Goal: Task Accomplishment & Management: Use online tool/utility

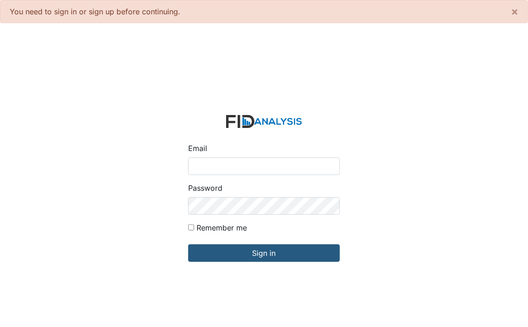
type input "[PERSON_NAME][EMAIL_ADDRESS][DOMAIN_NAME]"
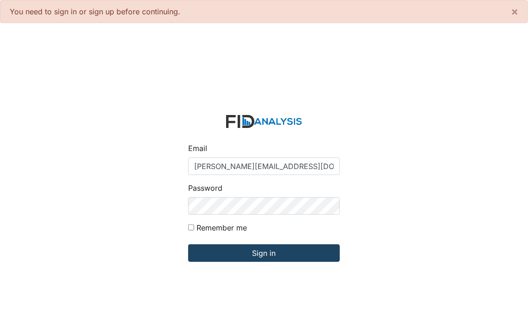
drag, startPoint x: 252, startPoint y: 264, endPoint x: 264, endPoint y: 253, distance: 16.7
click at [252, 263] on form "Email [PERSON_NAME][EMAIL_ADDRESS][DOMAIN_NAME] Password Remember me Sign in" at bounding box center [264, 194] width 166 height 173
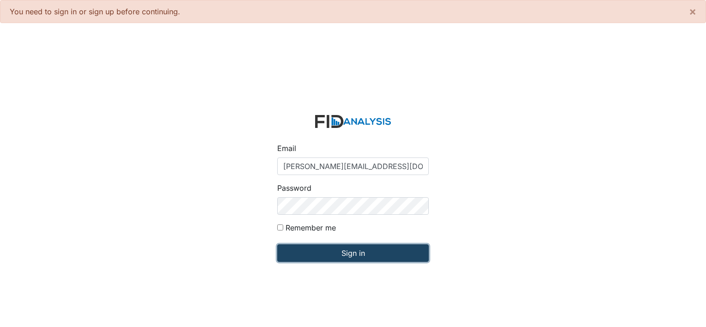
click at [338, 248] on input "Sign in" at bounding box center [353, 253] width 152 height 18
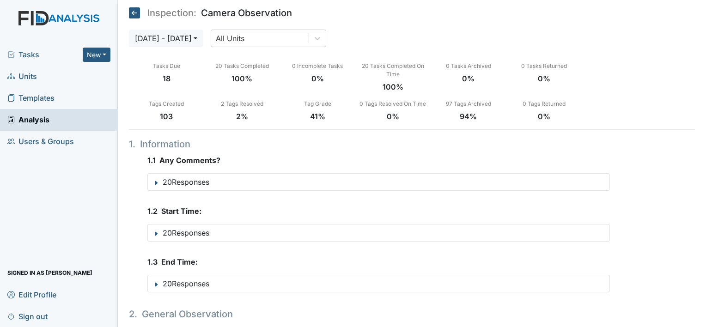
click at [34, 54] on span "Tasks" at bounding box center [44, 54] width 75 height 11
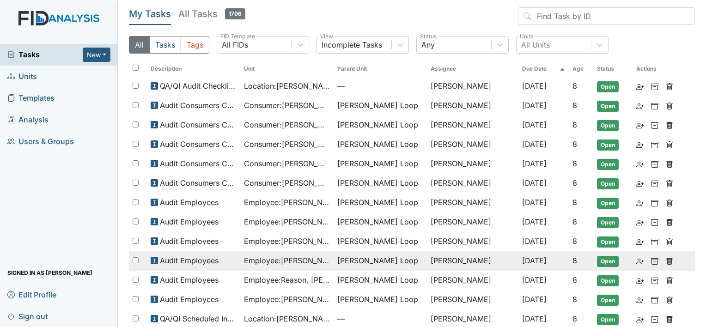
click at [324, 256] on span "Employee : Jones, Chrishana" at bounding box center [287, 260] width 86 height 11
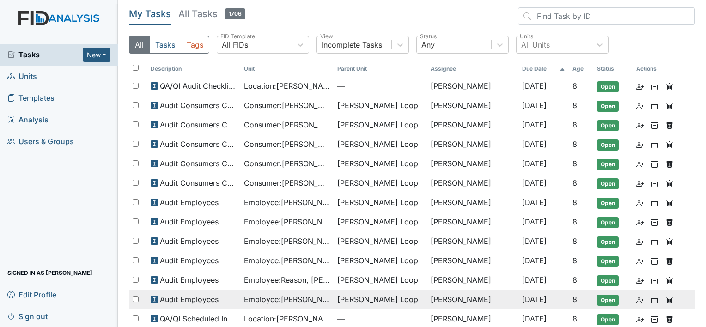
click at [313, 298] on span "Employee : Smothers, Robin" at bounding box center [287, 299] width 86 height 11
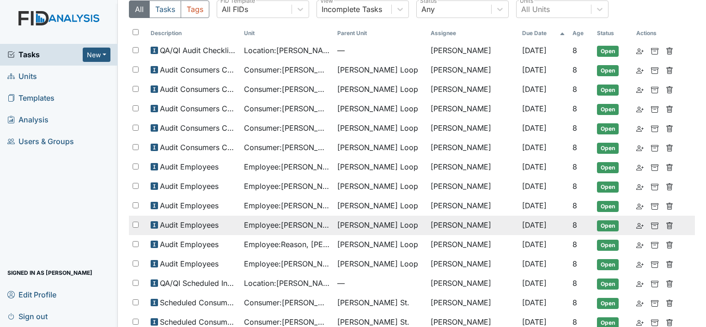
scroll to position [139, 0]
